Goal: Task Accomplishment & Management: Complete application form

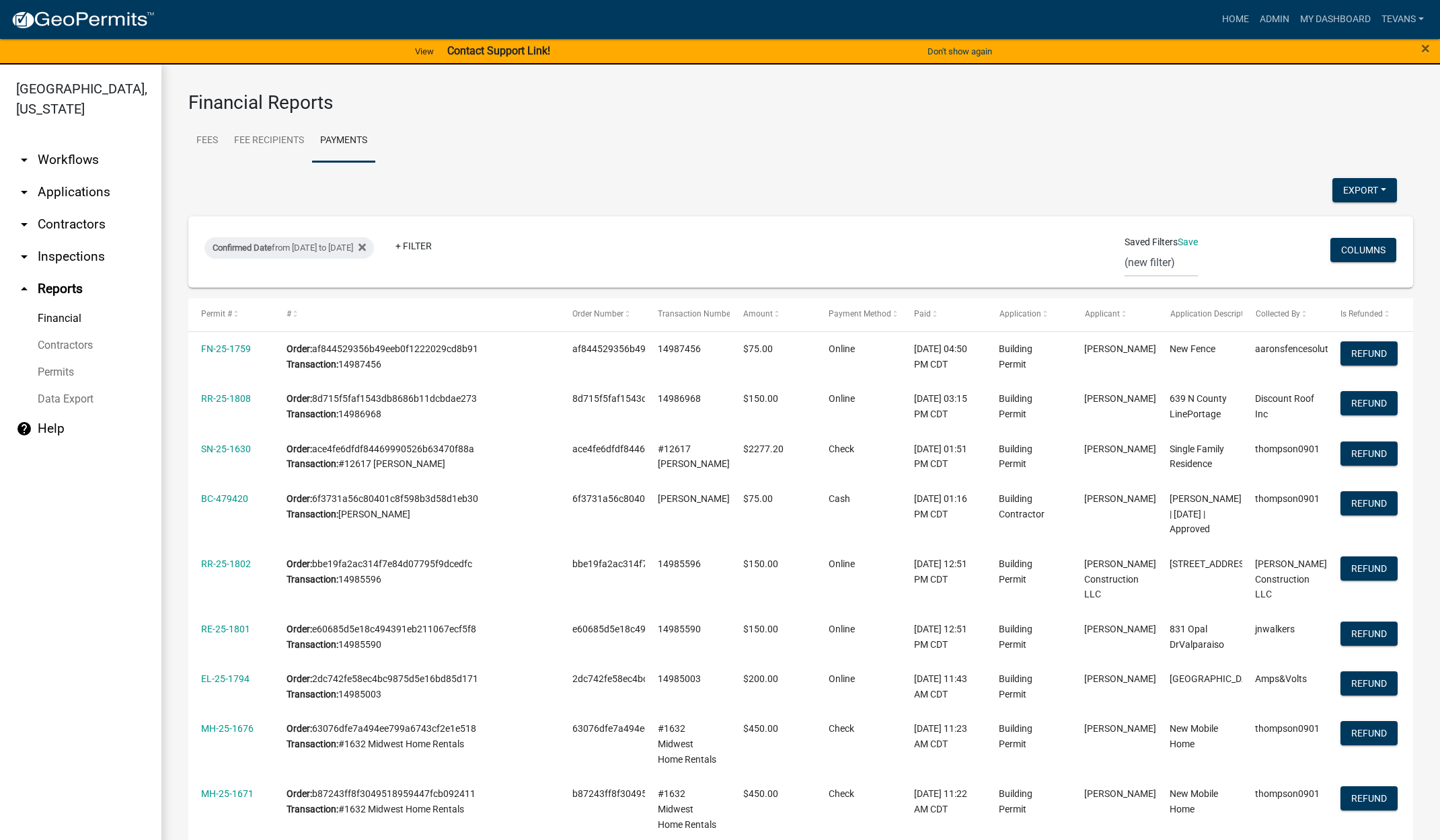
click at [86, 176] on link "arrow_drop_down Applications" at bounding box center [81, 192] width 162 height 32
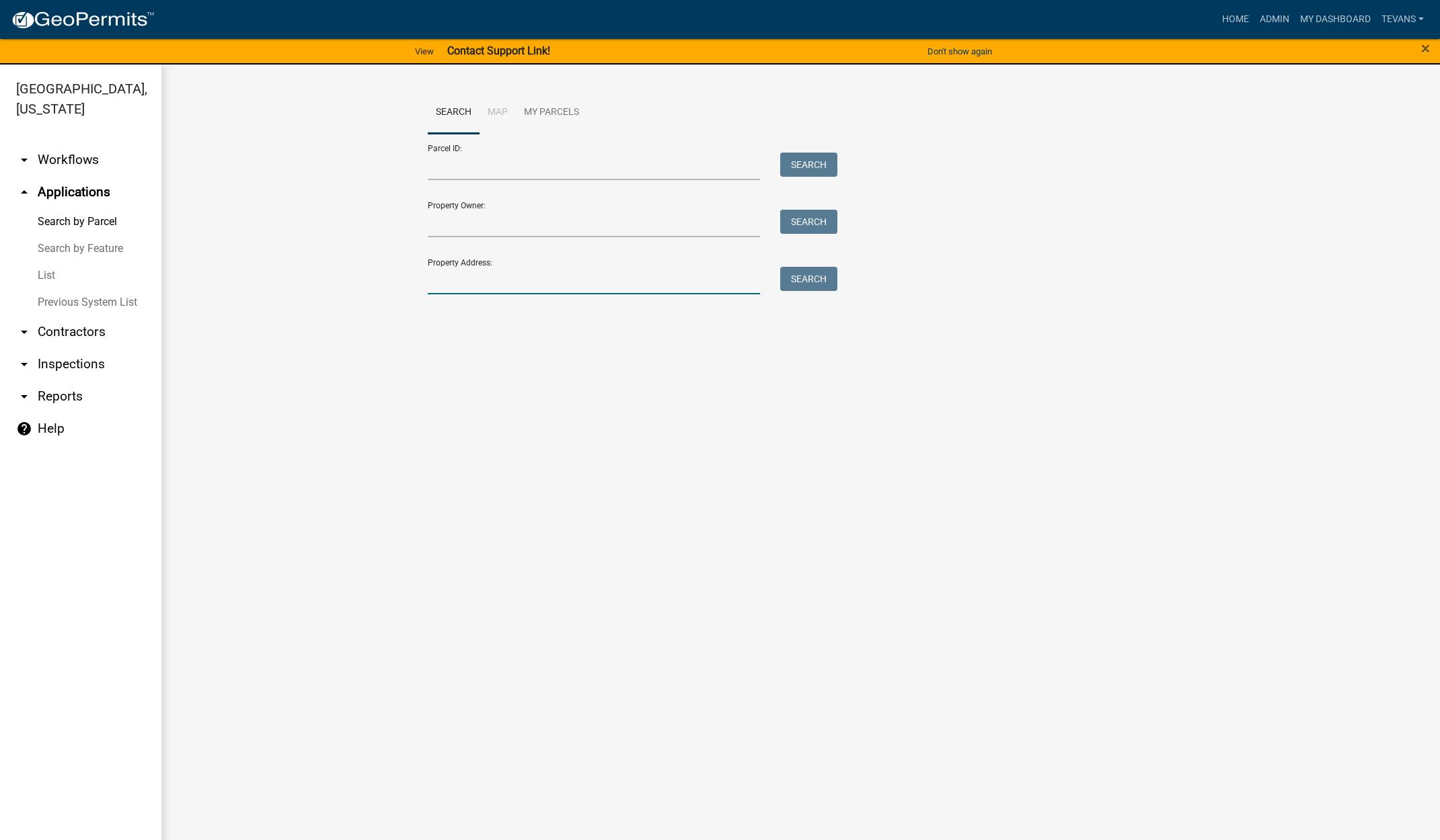
click at [528, 284] on input "Property Address:" at bounding box center [595, 280] width 333 height 27
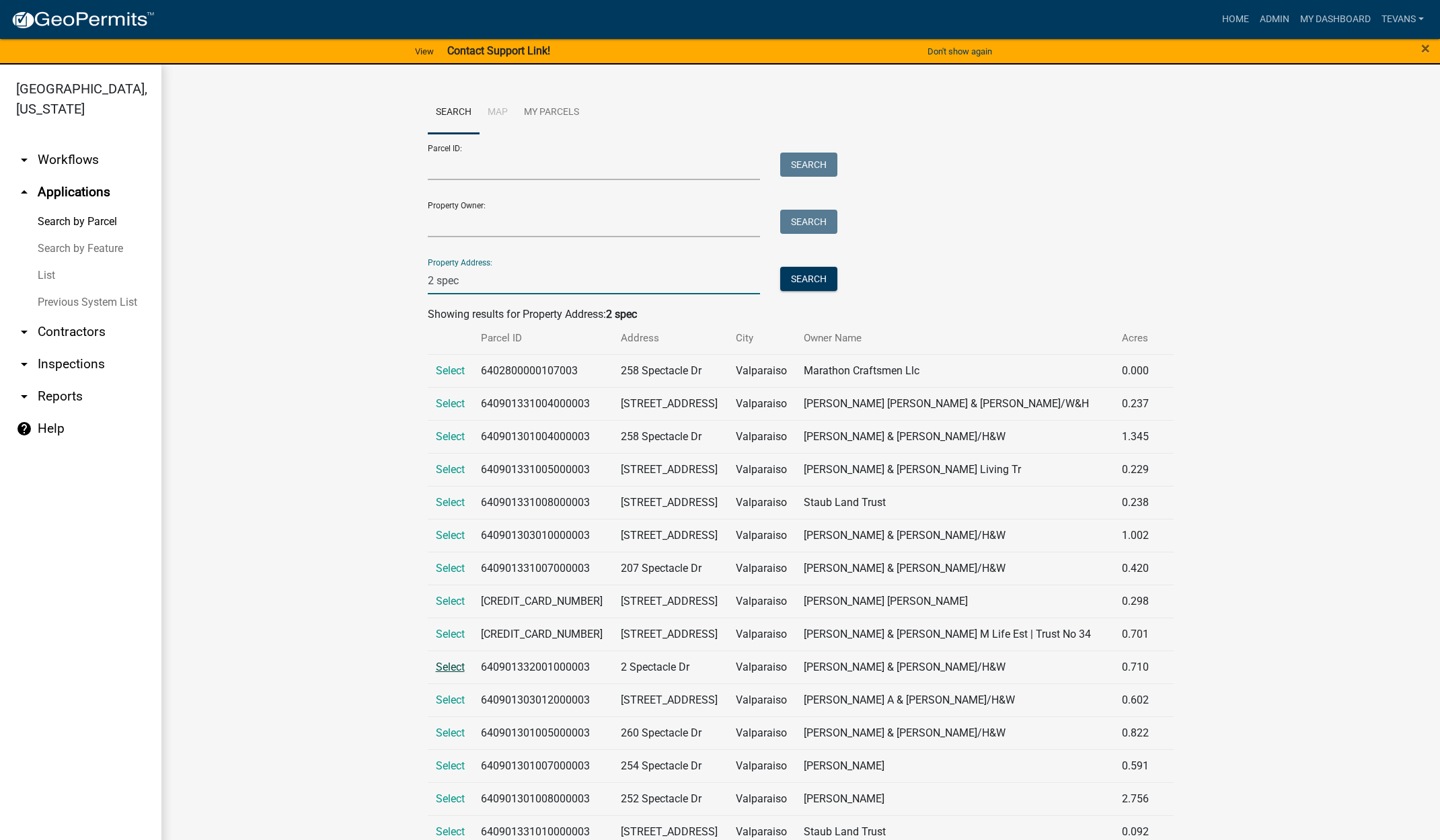
type input "2 spec"
click at [448, 662] on span "Select" at bounding box center [449, 667] width 29 height 12
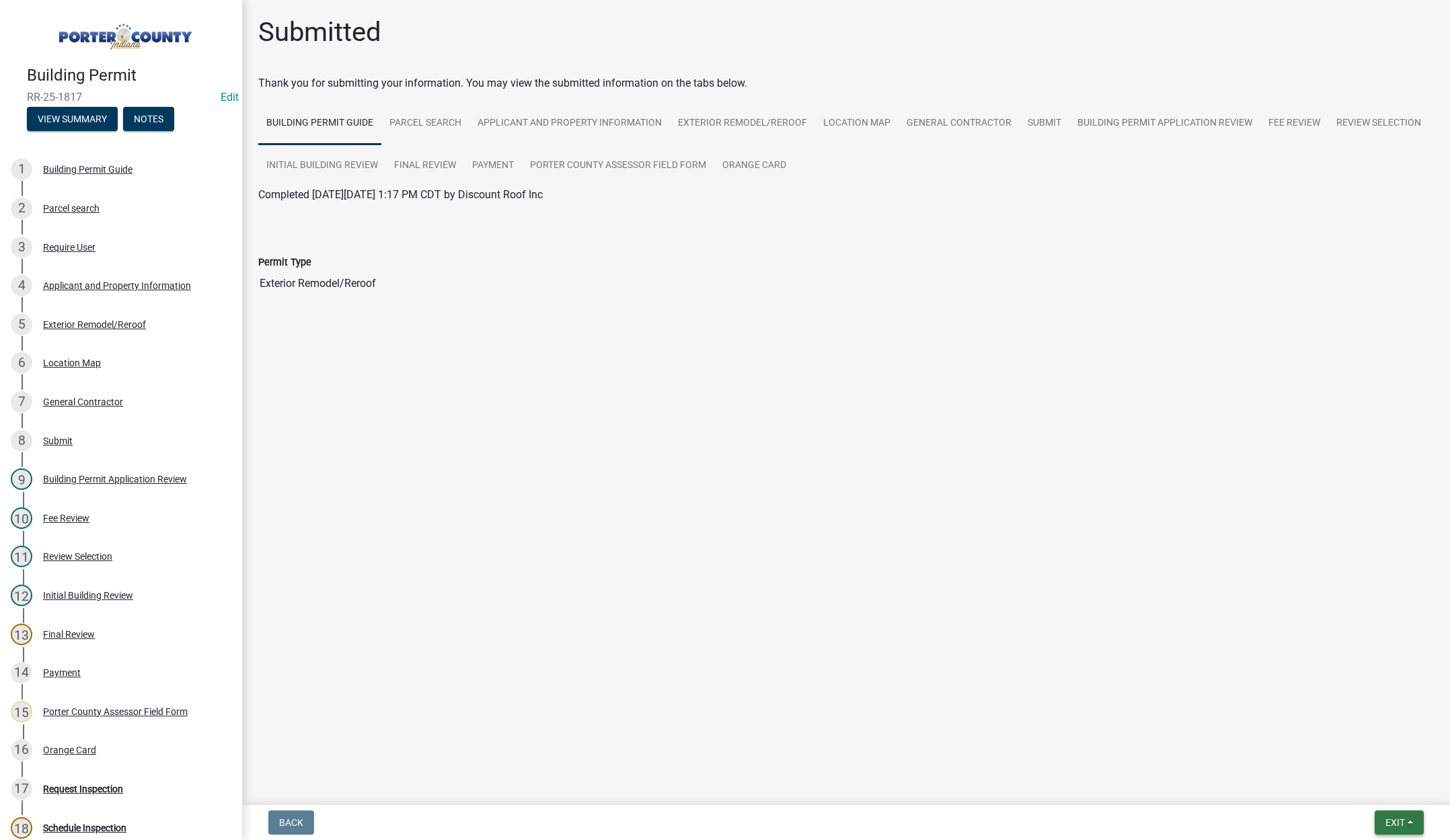
click at [1392, 820] on span "Exit" at bounding box center [1396, 823] width 20 height 11
click at [1376, 800] on button "Save & Exit" at bounding box center [1370, 787] width 107 height 32
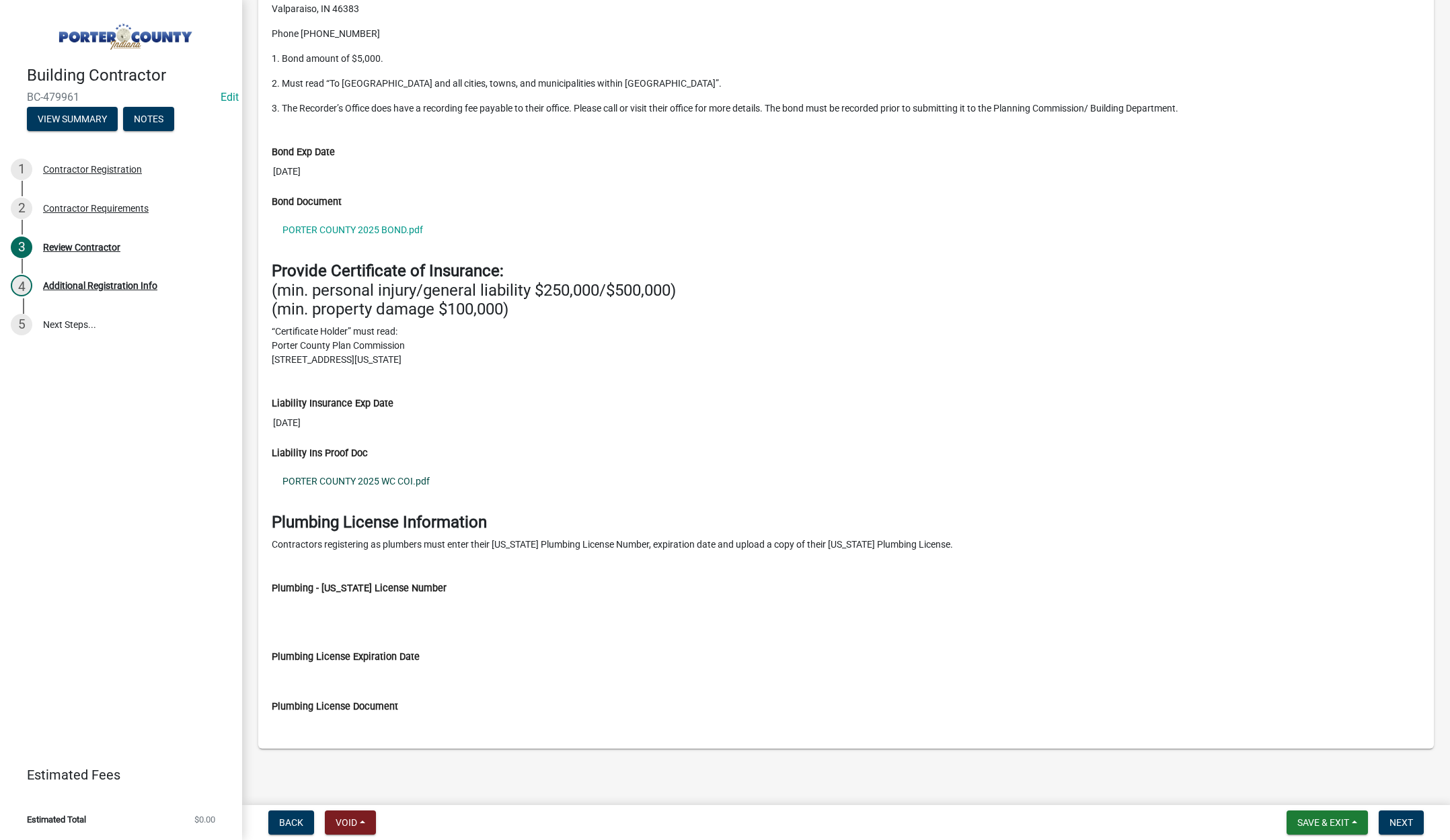
scroll to position [1307, 0]
click at [363, 227] on link "PORTER COUNTY 2025 BOND.pdf" at bounding box center [845, 229] width 1149 height 31
click at [393, 476] on link "PORTER COUNTY 2025 WC COI.pdf" at bounding box center [845, 480] width 1149 height 31
click at [86, 246] on div "Review Contractor" at bounding box center [82, 246] width 78 height 9
click at [1408, 828] on button "Next" at bounding box center [1401, 822] width 45 height 24
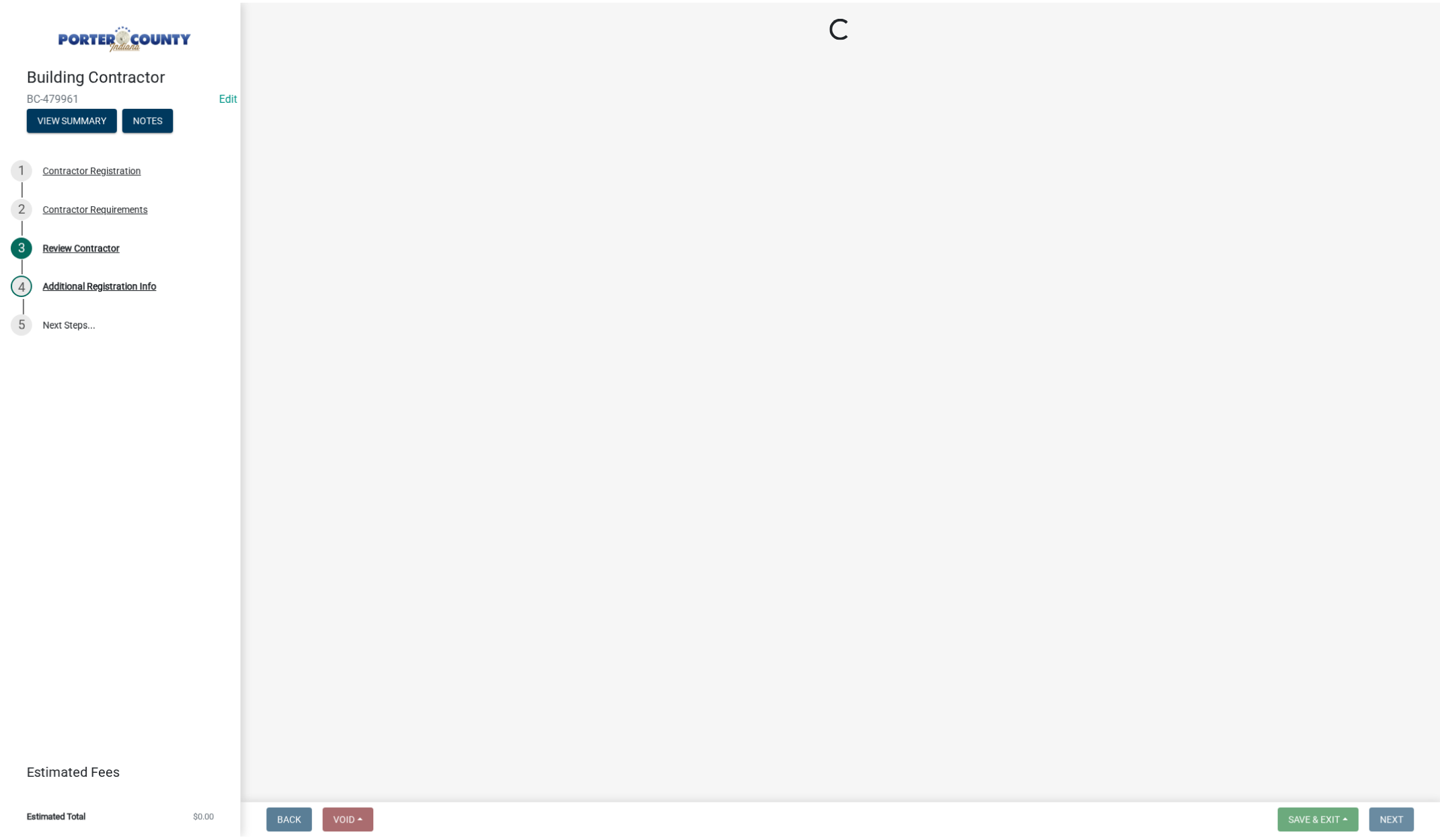
scroll to position [0, 0]
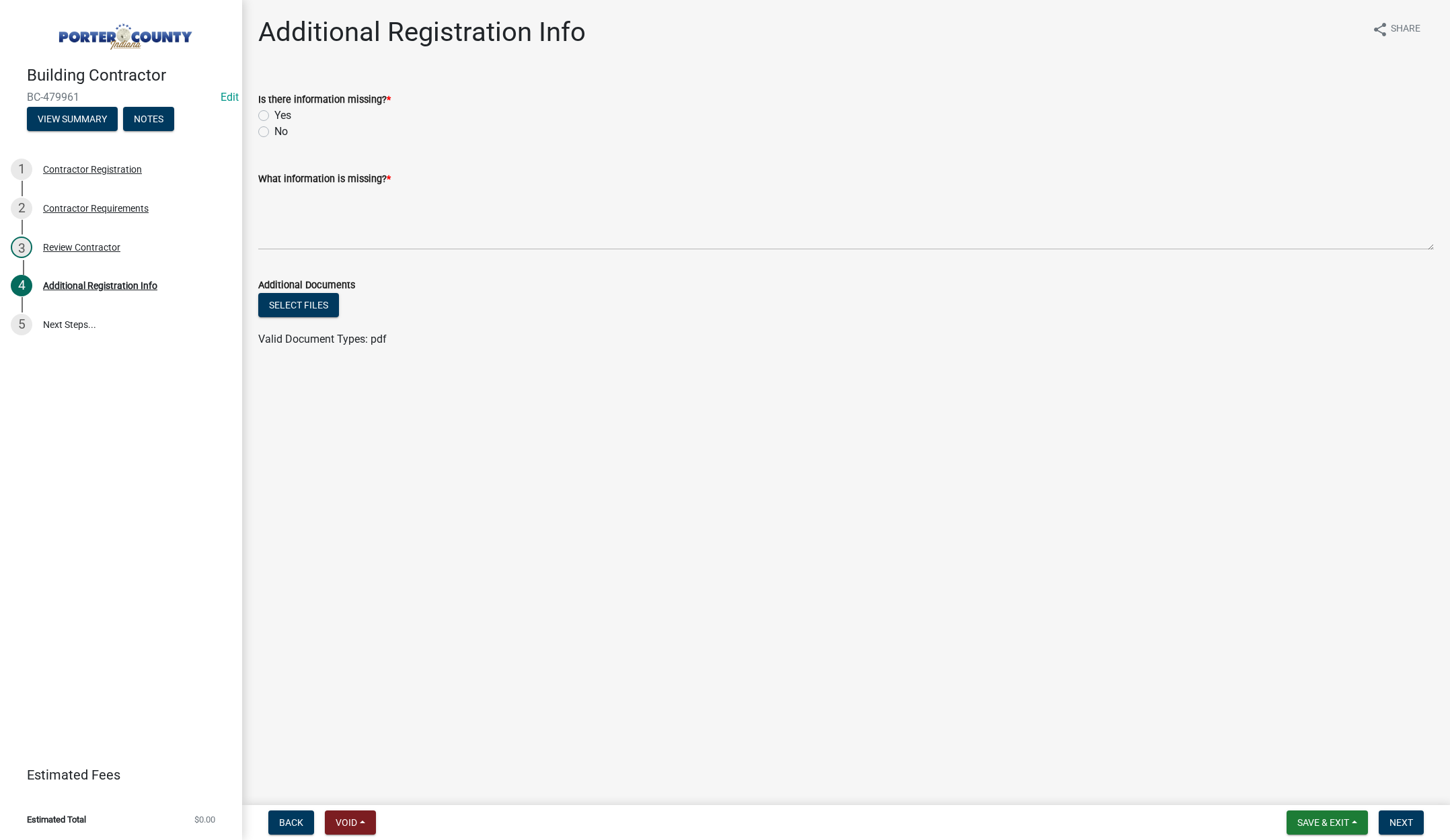
click at [275, 113] on label "Yes" at bounding box center [283, 115] width 16 height 16
click at [275, 113] on input "Yes" at bounding box center [279, 111] width 9 height 9
radio input "true"
click at [305, 206] on textarea "What information is missing? *" at bounding box center [845, 218] width 1175 height 63
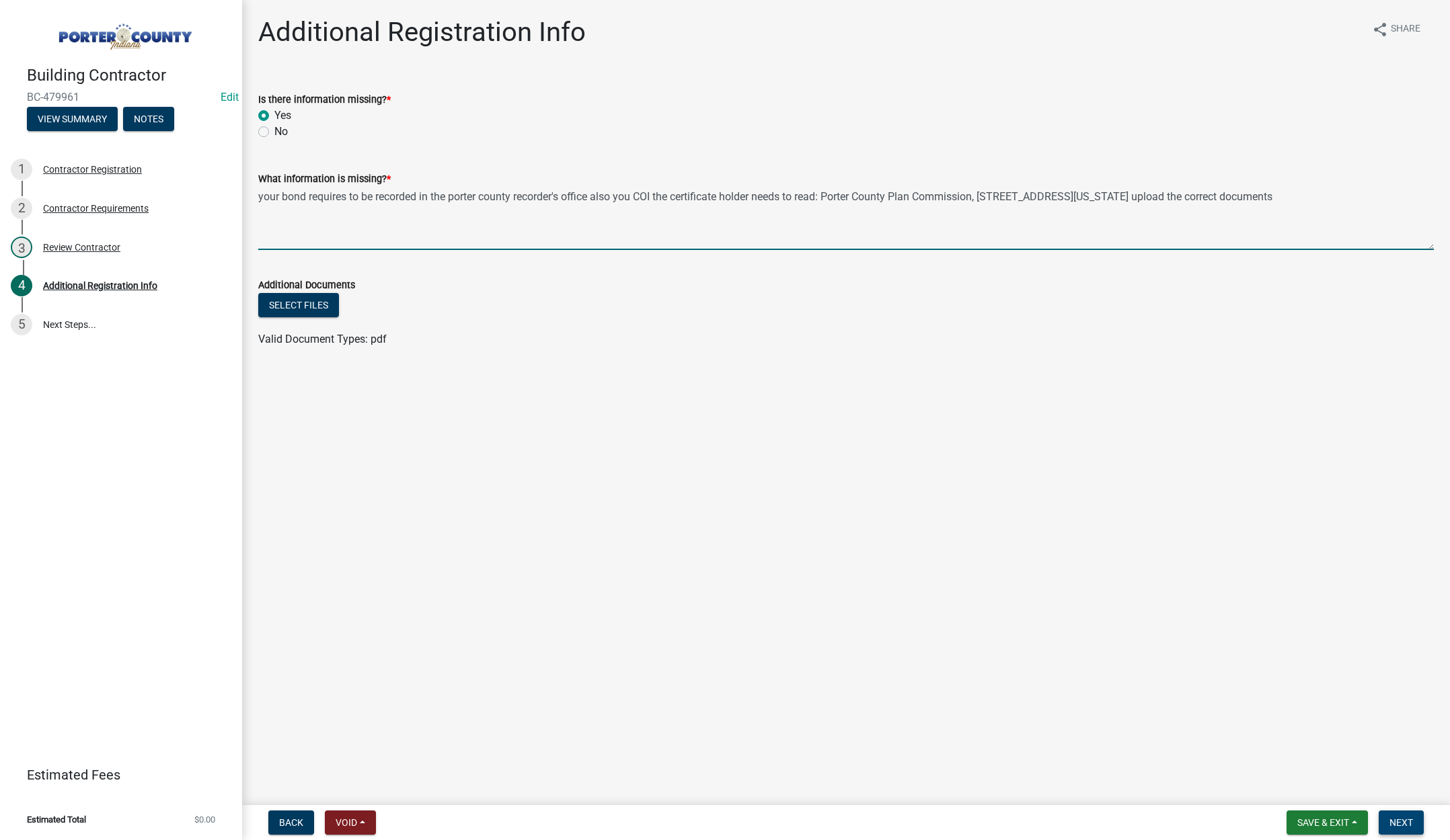
type textarea "your bond requires to be recorded in the porter county recorder's office also y…"
click at [1384, 818] on button "Next" at bounding box center [1401, 822] width 45 height 24
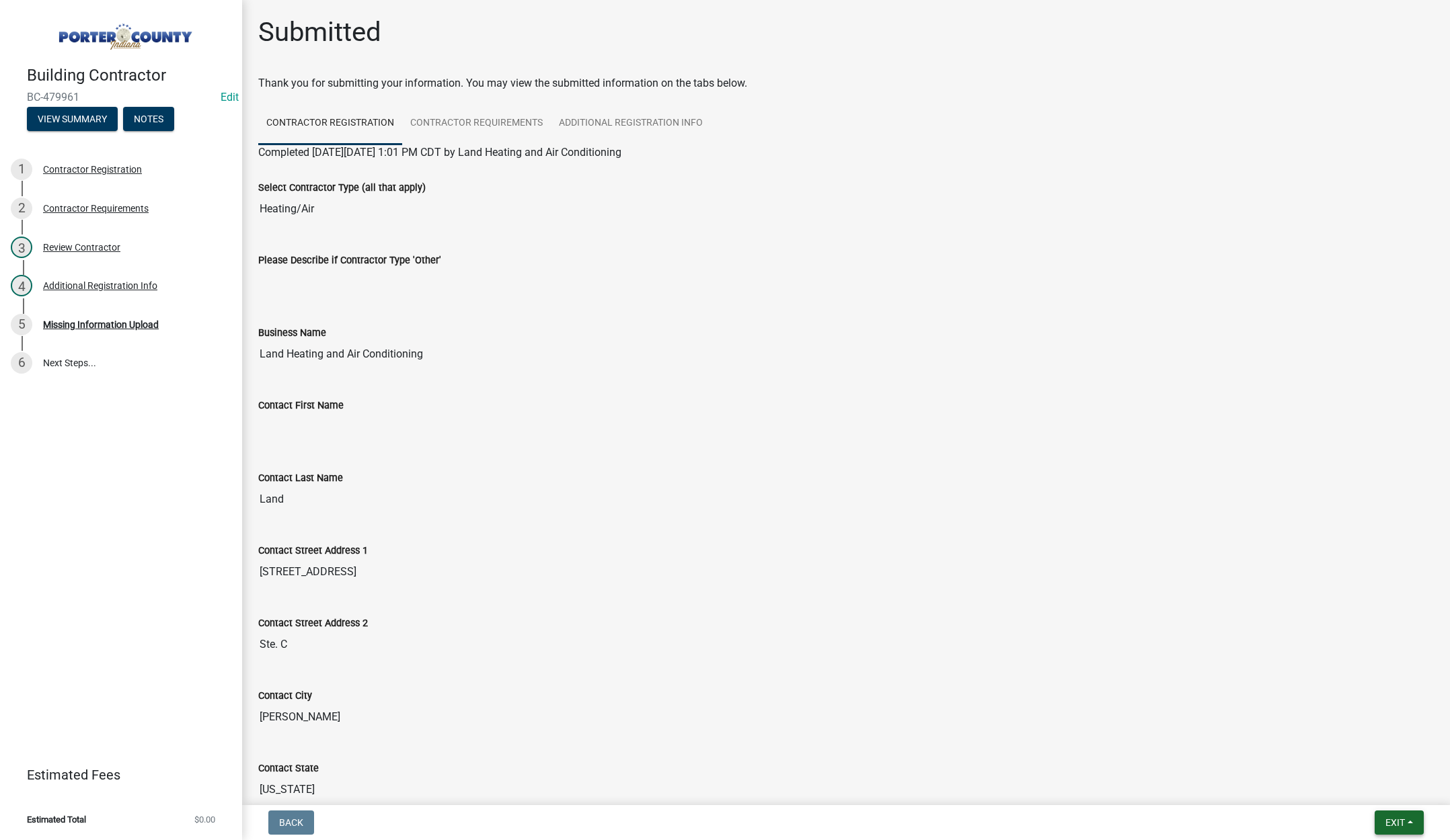
click at [1388, 812] on button "Exit" at bounding box center [1400, 822] width 49 height 24
click at [1385, 791] on button "Save & Exit" at bounding box center [1370, 787] width 107 height 32
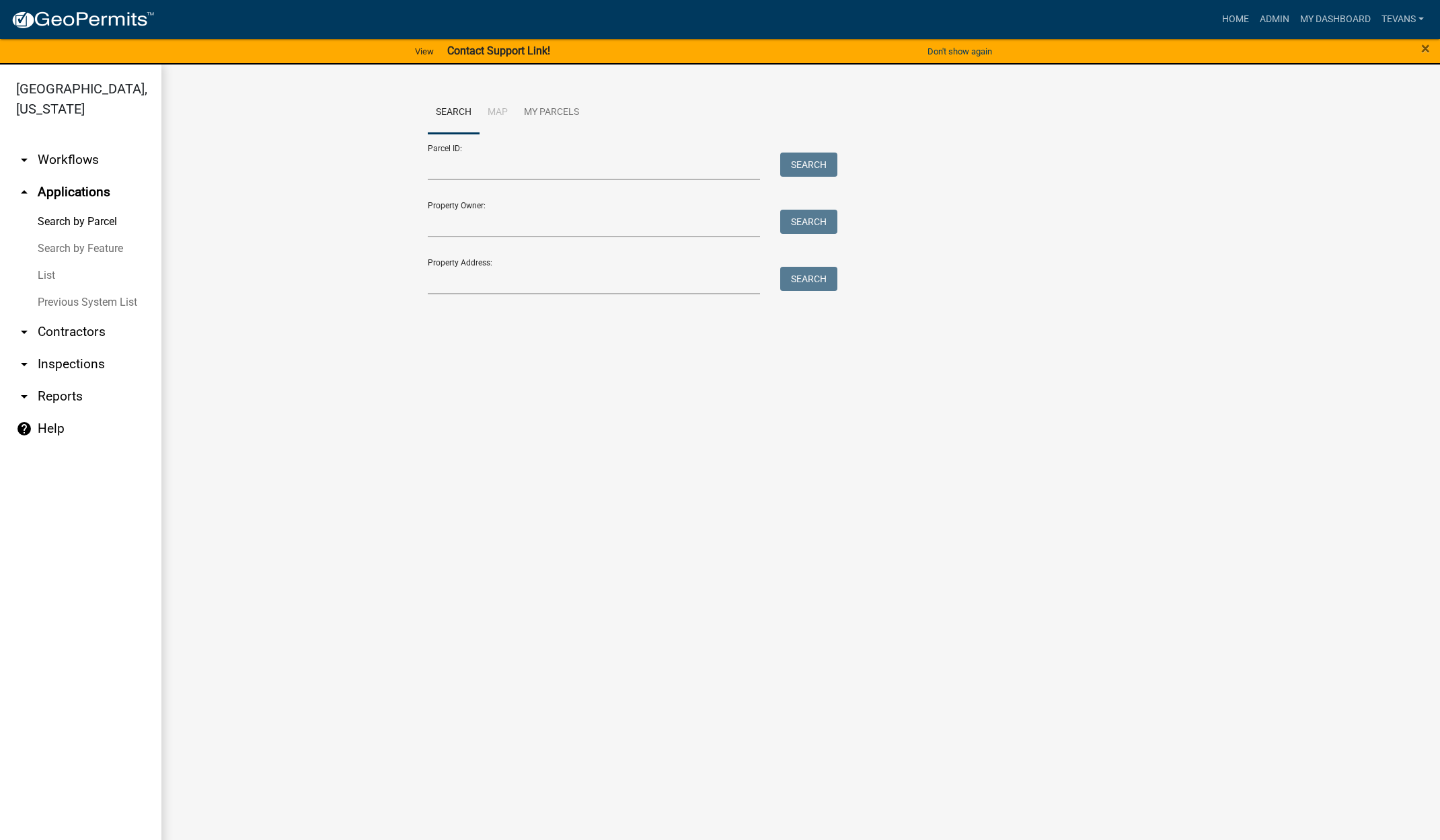
click at [108, 792] on ul "arrow_drop_down Workflows List arrow_drop_up Applications Search by Parcel Sear…" at bounding box center [81, 494] width 162 height 723
click at [46, 262] on link "List" at bounding box center [81, 275] width 162 height 27
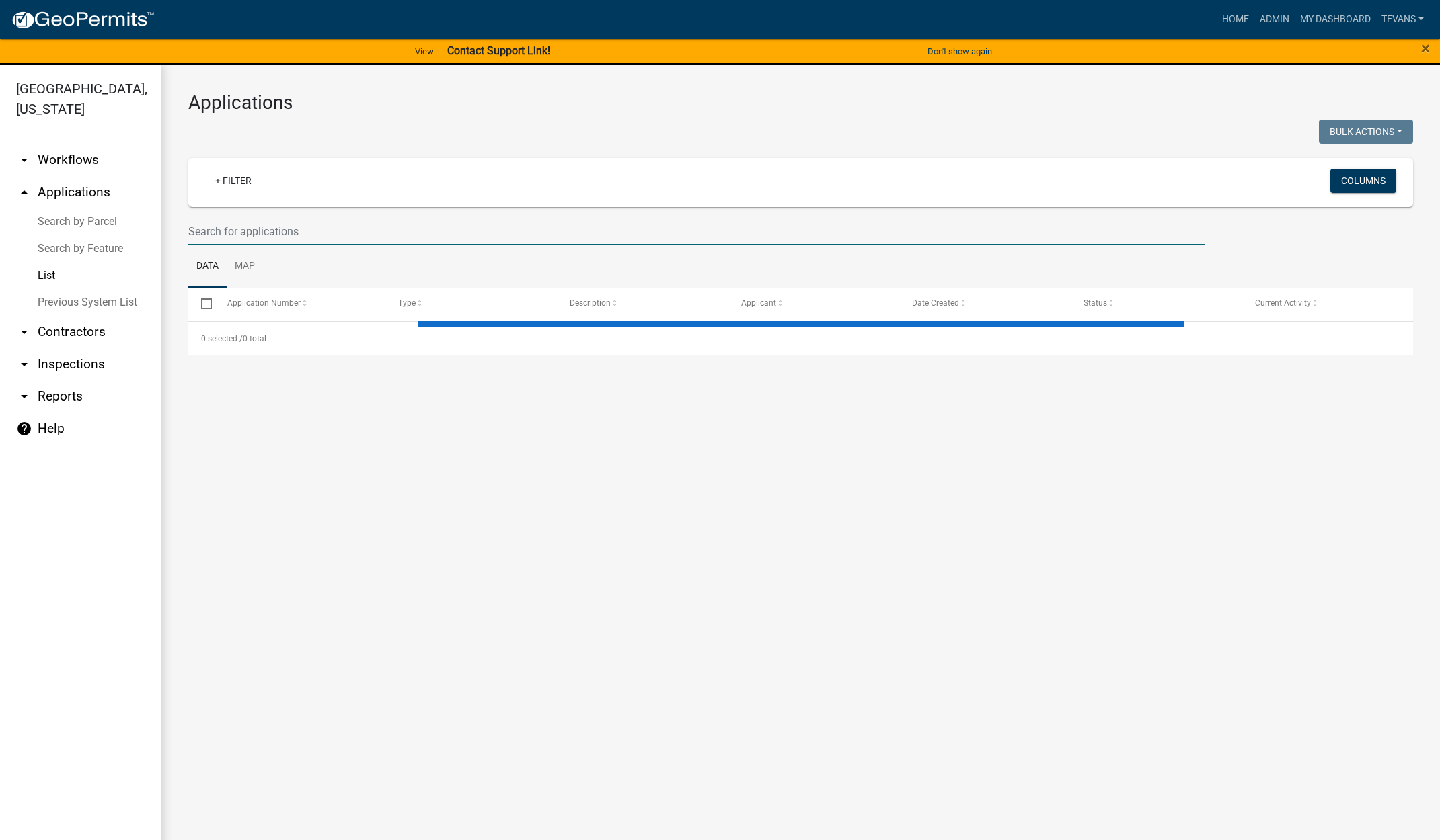
click at [363, 232] on input "text" at bounding box center [696, 231] width 1017 height 27
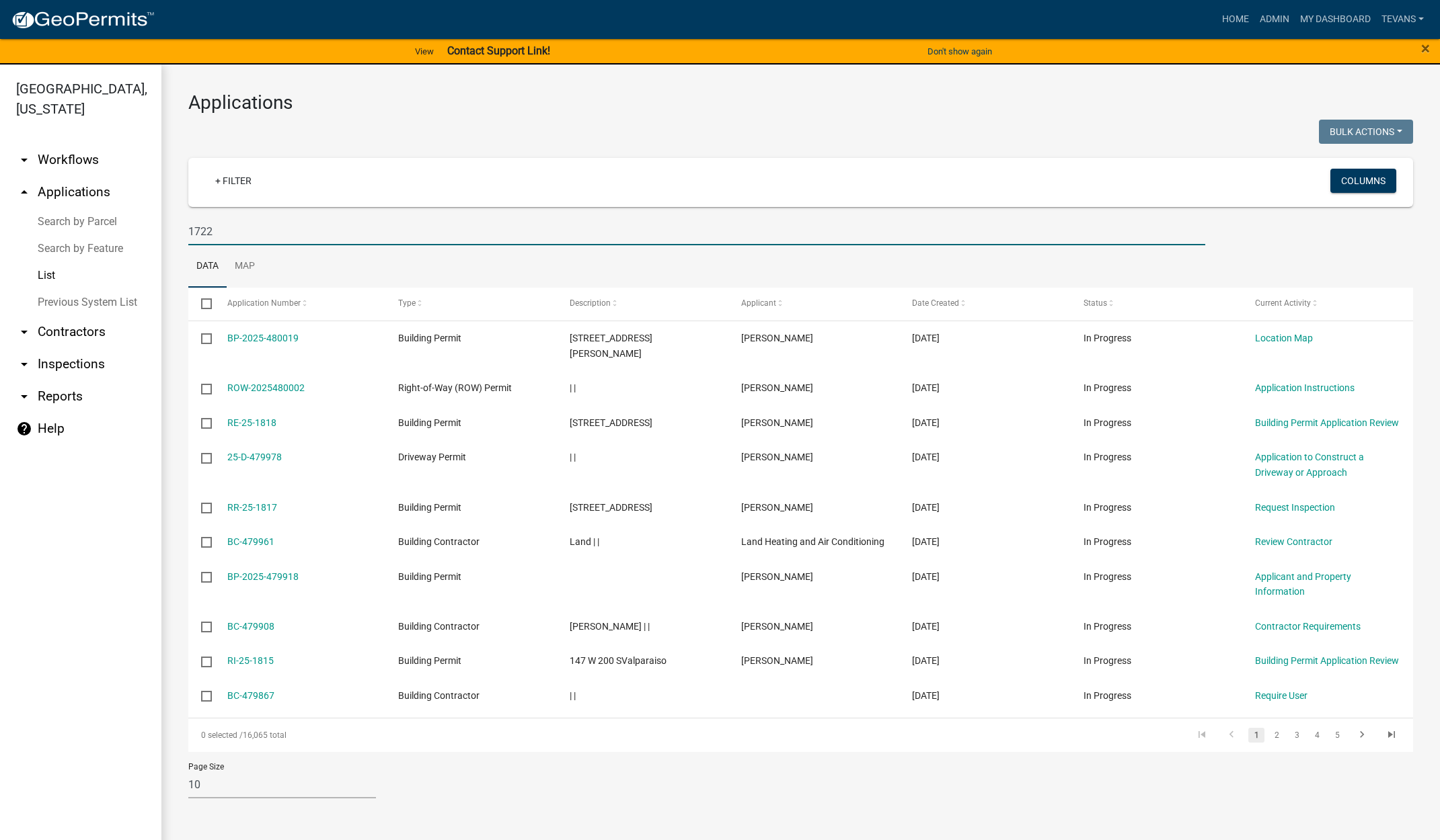
type input "1722"
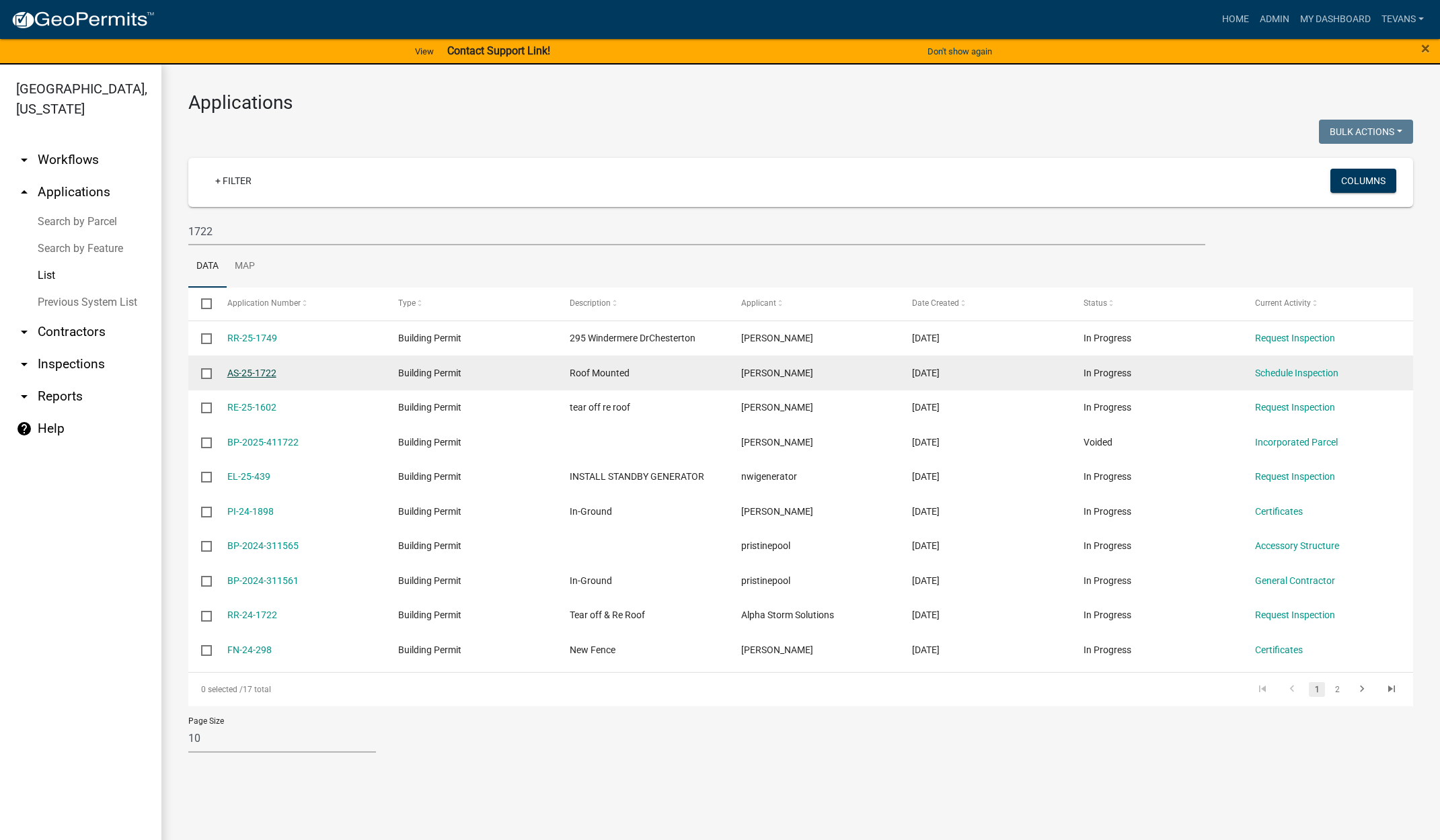
click at [264, 373] on link "AS-25-1722" at bounding box center [252, 373] width 49 height 11
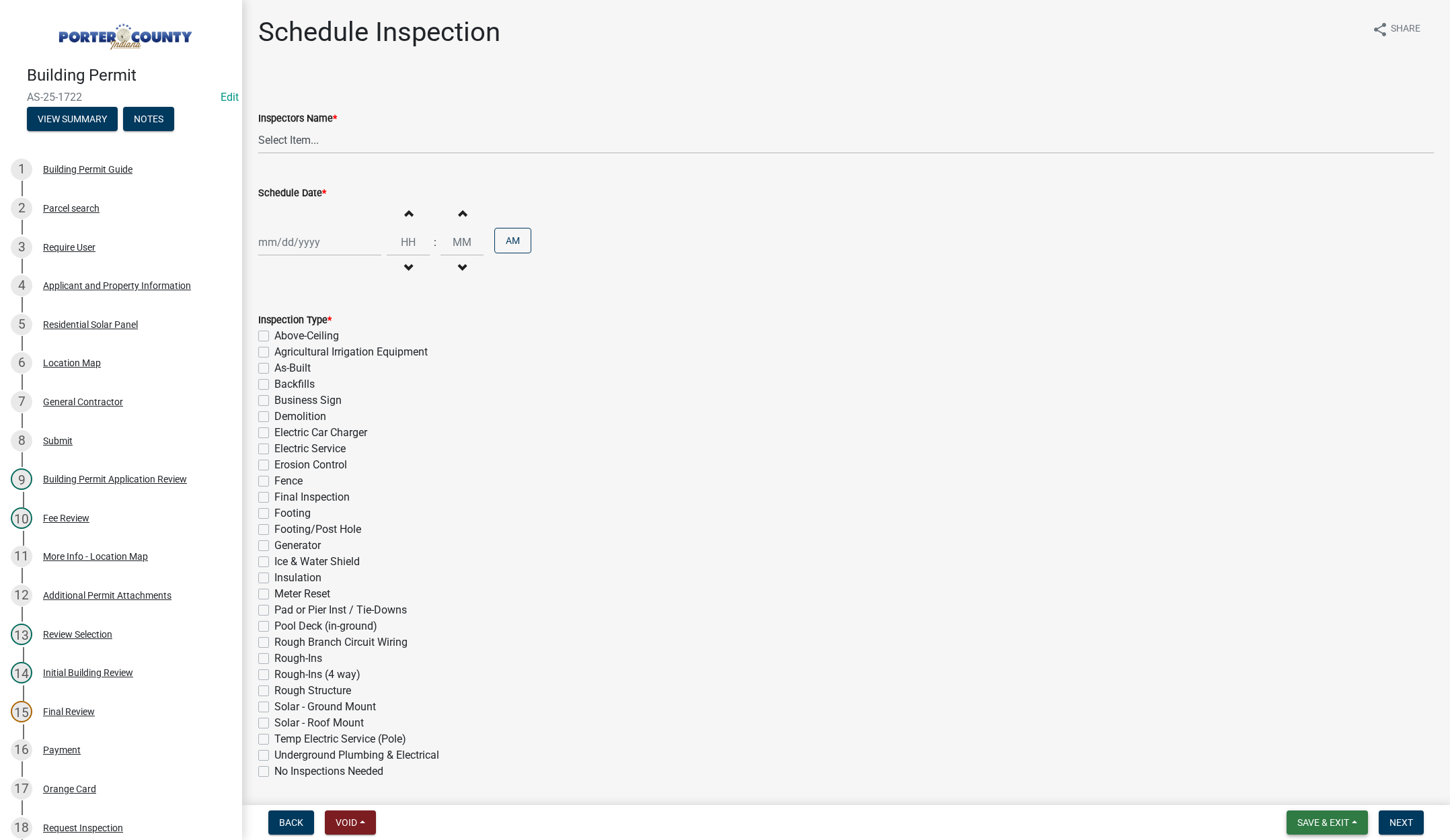
click at [1321, 814] on button "Save & Exit" at bounding box center [1327, 822] width 82 height 24
click at [1314, 796] on button "Save & Exit" at bounding box center [1314, 787] width 107 height 32
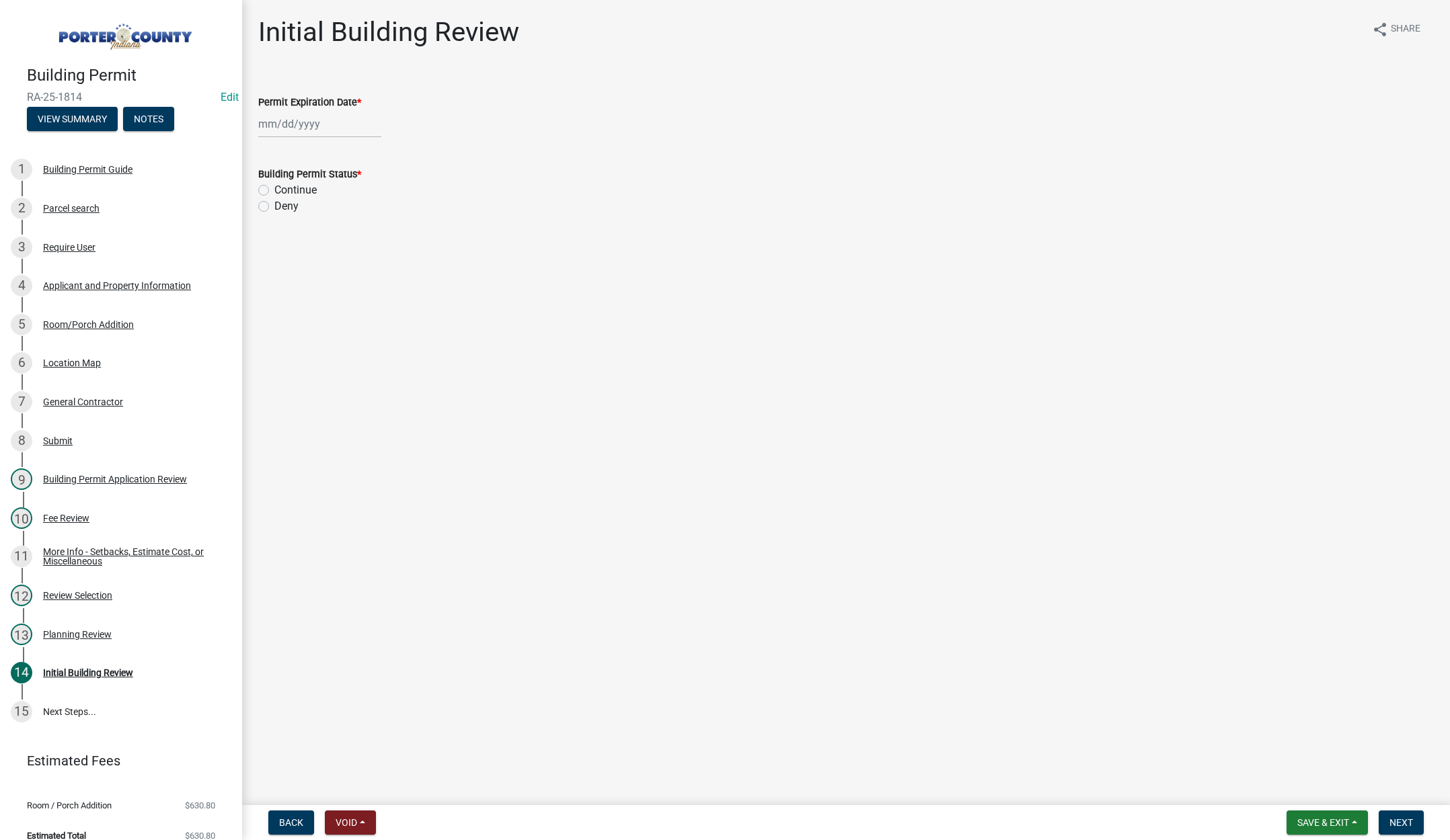
select select "9"
click at [330, 127] on div "Jan Feb Mar Apr May Jun Jul Aug Sep Oct Nov Dec 1525 1526 1527 1528 1529 1530 1…" at bounding box center [319, 124] width 123 height 27
drag, startPoint x: 370, startPoint y: 155, endPoint x: 361, endPoint y: 144, distance: 14.2
click at [370, 155] on select "1525 1526 1527 1528 1529 1530 1531 1532 1533 1534 1535 1536 1537 1538 1539 1540…" at bounding box center [364, 153] width 49 height 20
select select "2027"
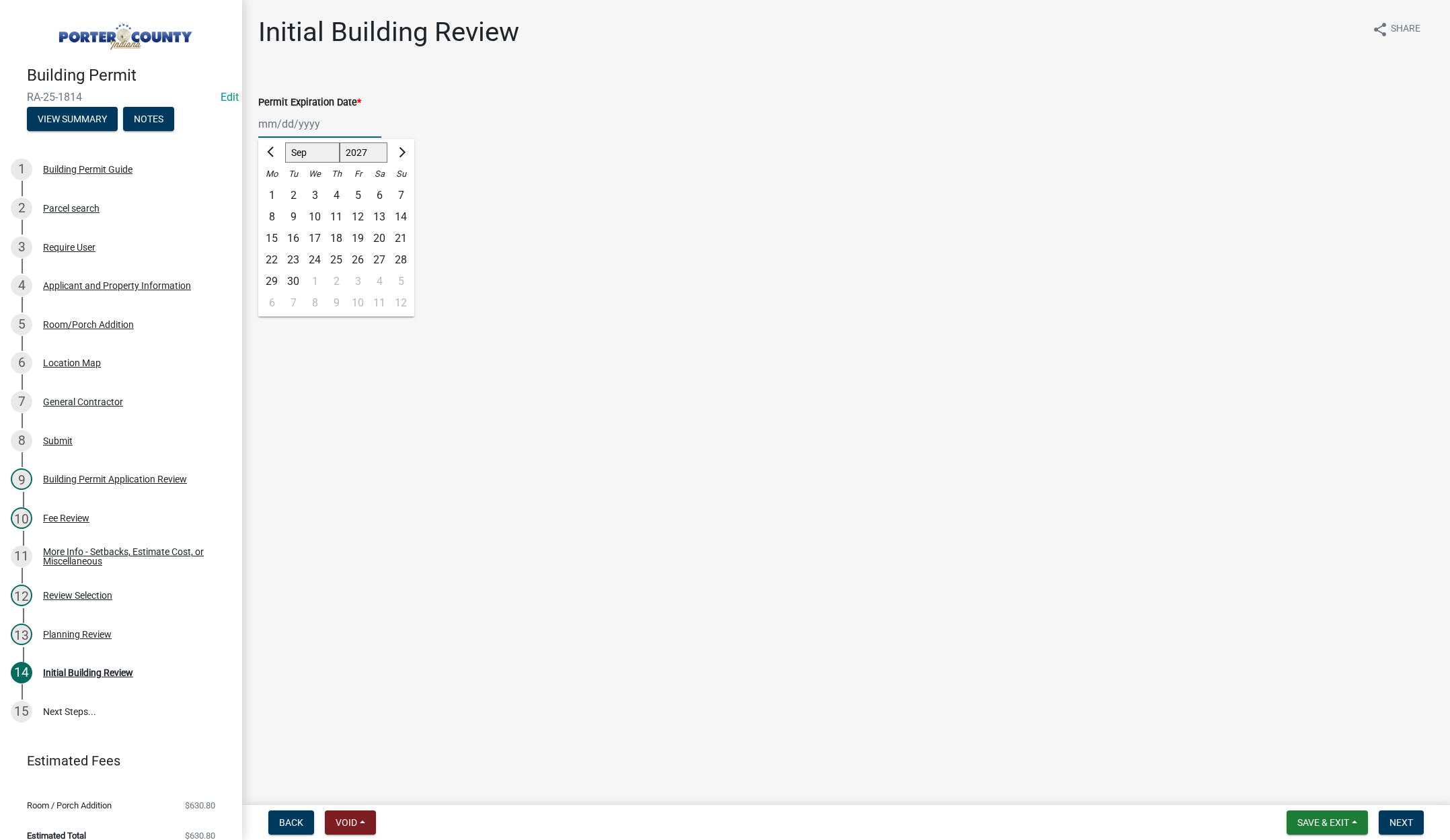
click at [340, 143] on select "1525 1526 1527 1528 1529 1530 1531 1532 1533 1534 1535 1536 1537 1538 1539 1540…" at bounding box center [364, 153] width 49 height 20
click at [337, 235] on div "16" at bounding box center [337, 238] width 21 height 21
type input "09/16/2027"
click at [275, 191] on label "Continue" at bounding box center [295, 190] width 42 height 16
click at [275, 191] on input "Continue" at bounding box center [279, 186] width 9 height 9
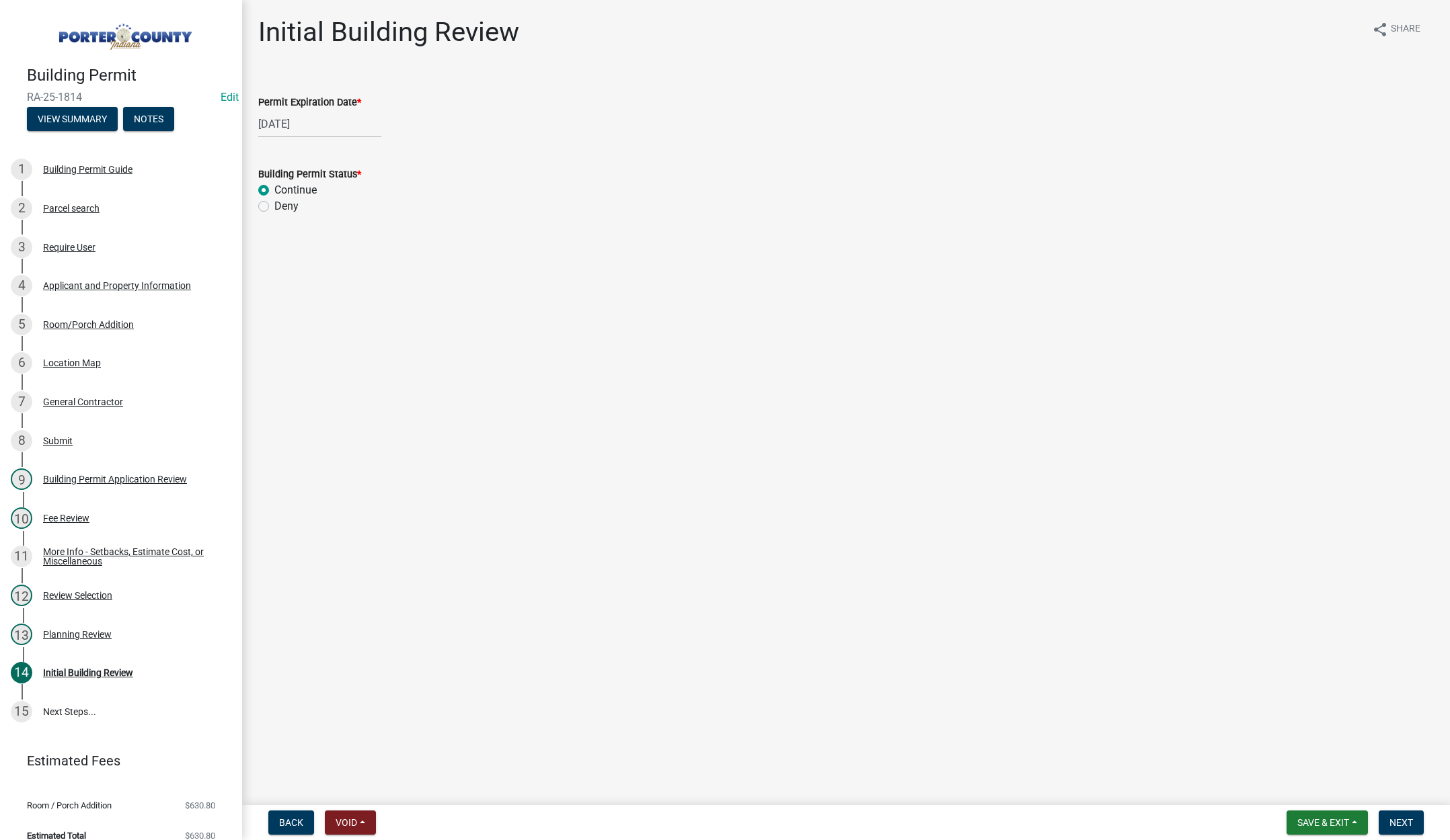
radio input "true"
click at [1403, 816] on button "Next" at bounding box center [1401, 822] width 45 height 24
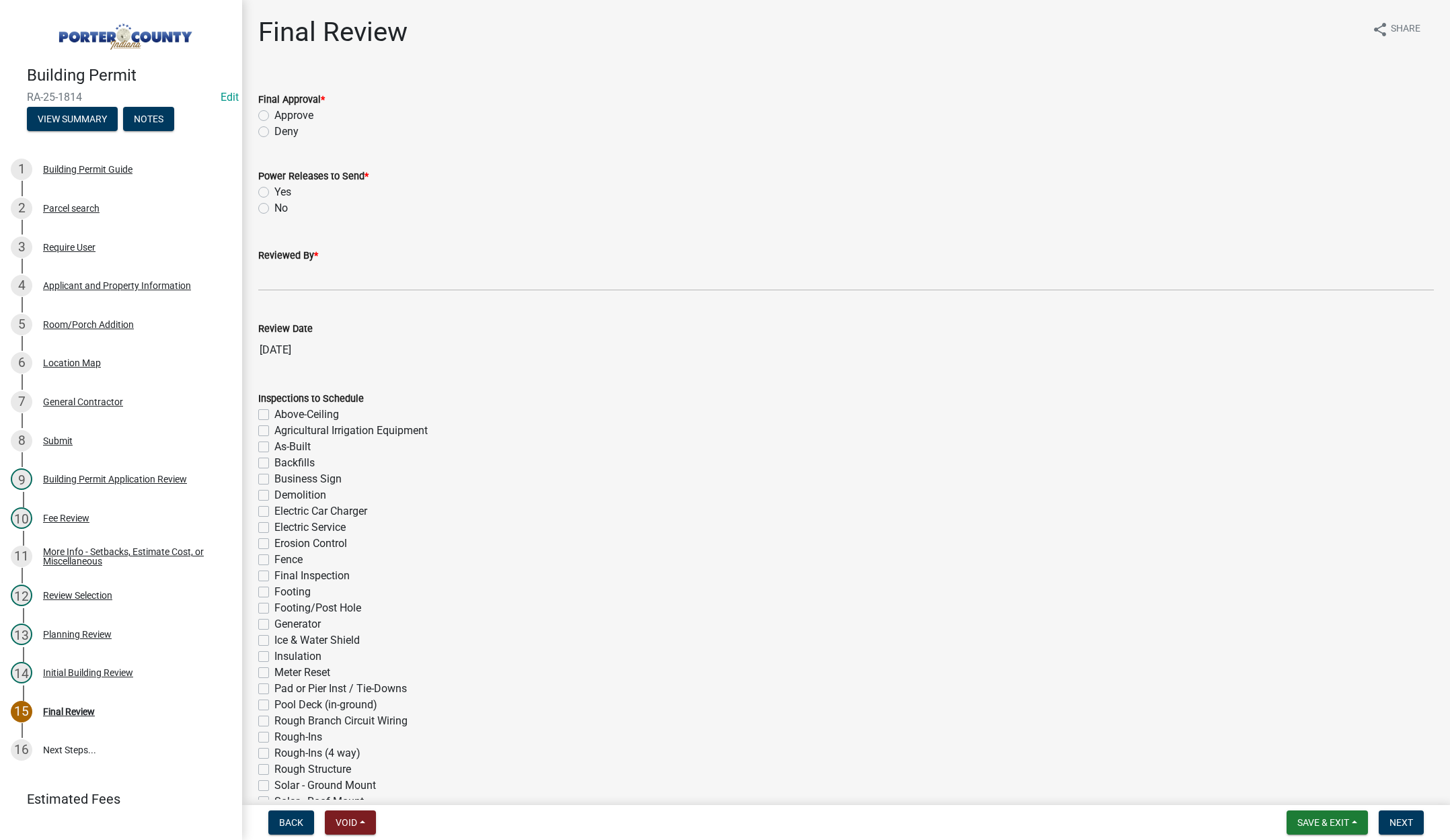
click at [275, 113] on label "Approve" at bounding box center [294, 115] width 39 height 16
click at [275, 113] on input "Approve" at bounding box center [279, 111] width 9 height 9
radio input "true"
click at [275, 209] on label "No" at bounding box center [281, 209] width 13 height 16
click at [275, 209] on input "No" at bounding box center [279, 204] width 9 height 9
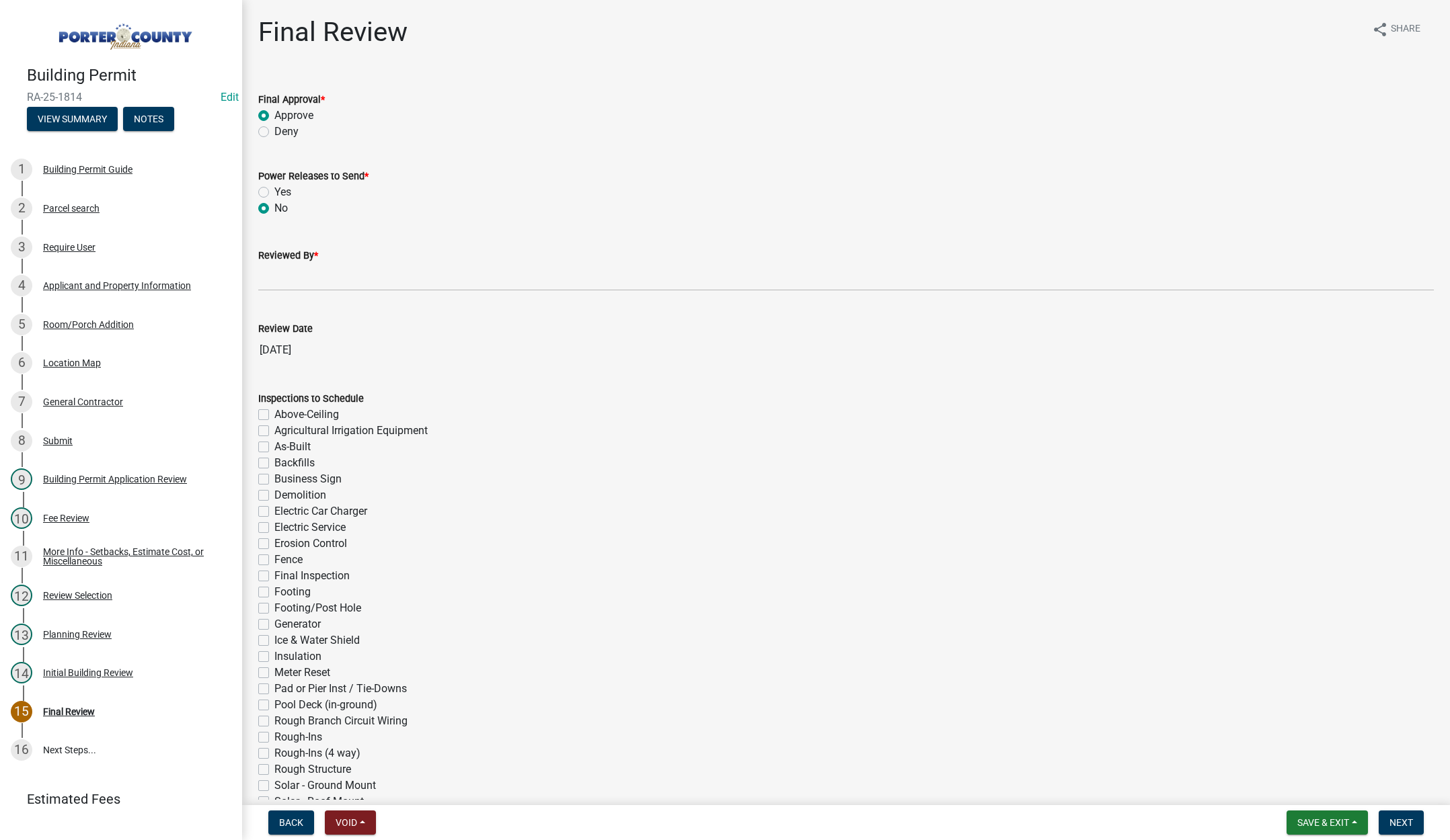
radio input "true"
click at [275, 275] on input "Reviewed By *" at bounding box center [845, 277] width 1175 height 27
type input "Tami"
click at [1405, 824] on span "Next" at bounding box center [1401, 823] width 24 height 11
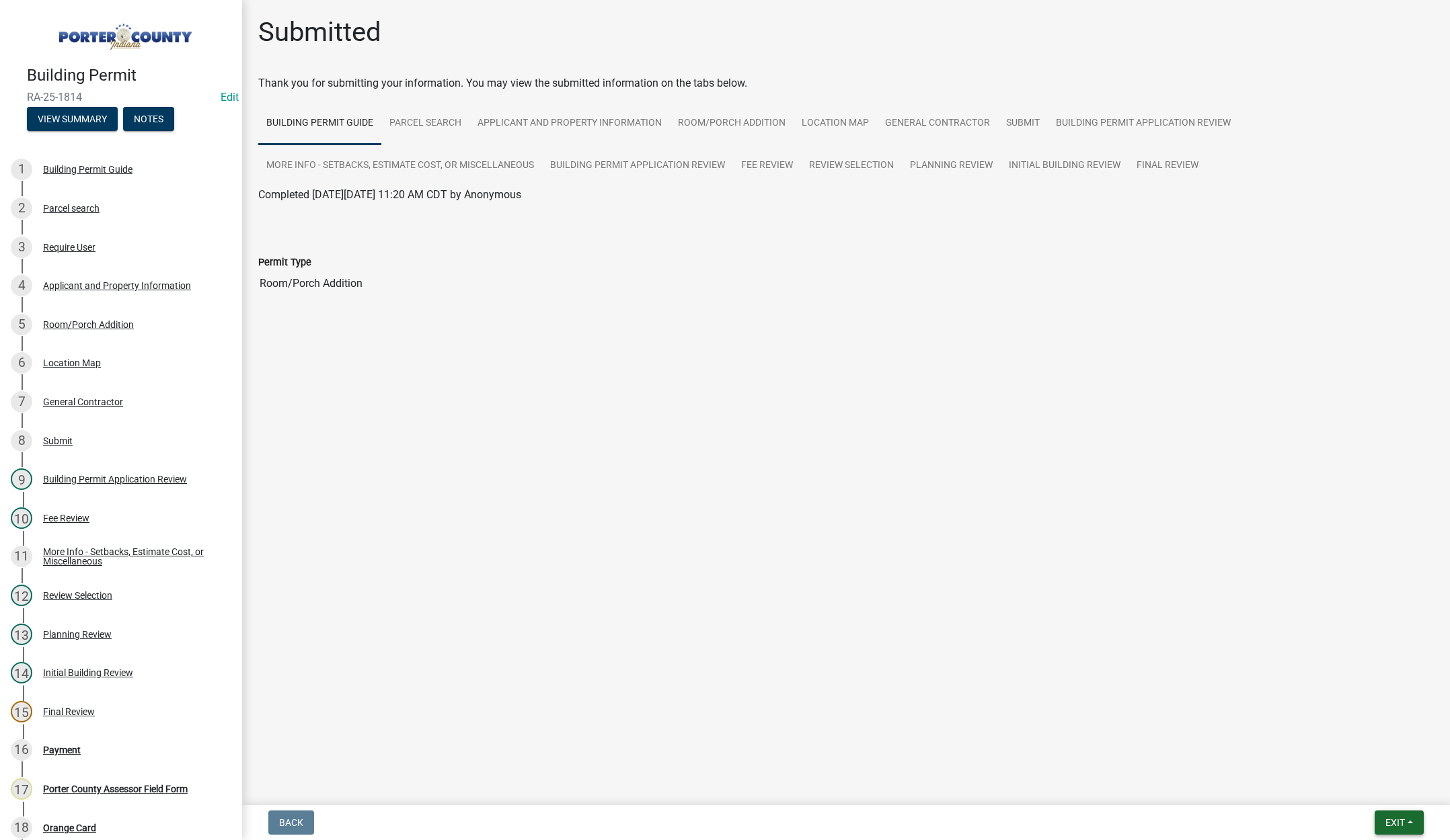
click at [1401, 819] on span "Exit" at bounding box center [1396, 823] width 20 height 11
click at [1391, 796] on button "Save & Exit" at bounding box center [1370, 787] width 107 height 32
